Goal: Task Accomplishment & Management: Complete application form

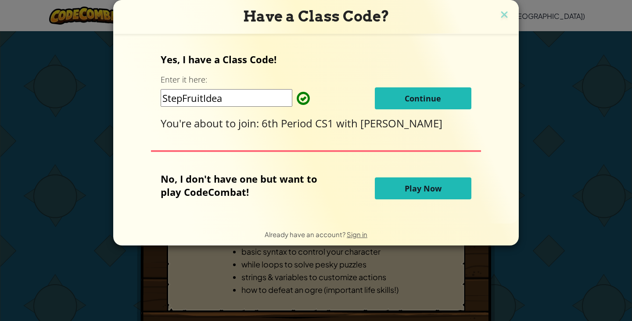
click at [434, 91] on button "Continue" at bounding box center [423, 98] width 97 height 22
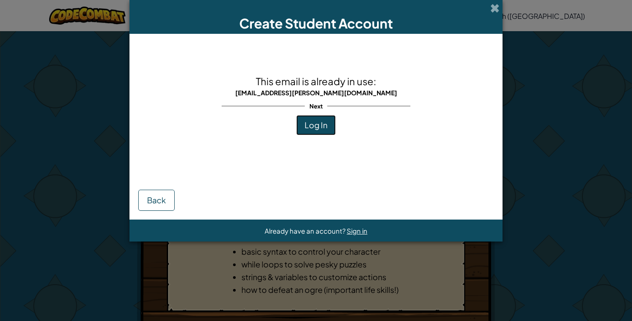
click at [327, 129] on button "Log In" at bounding box center [315, 125] width 39 height 20
